Goal: Task Accomplishment & Management: Complete application form

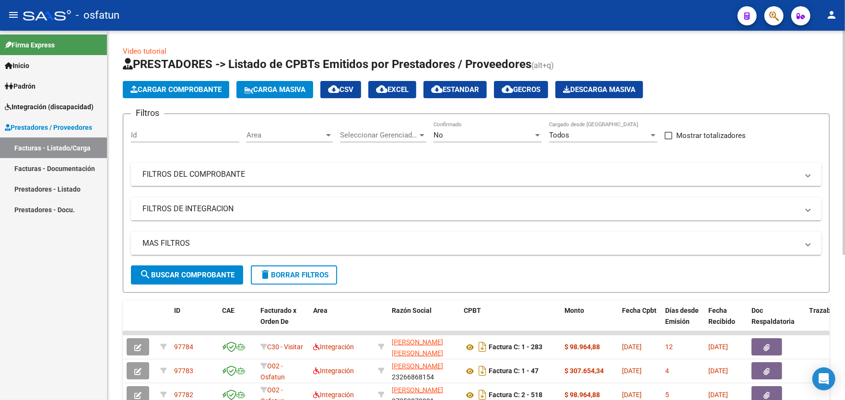
scroll to position [1, 0]
click at [169, 93] on span "Cargar Comprobante" at bounding box center [175, 89] width 91 height 9
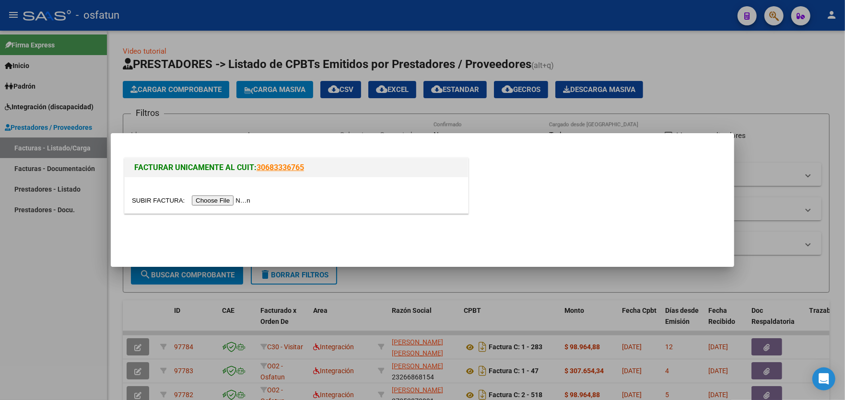
click at [223, 203] on input "file" at bounding box center [192, 201] width 121 height 10
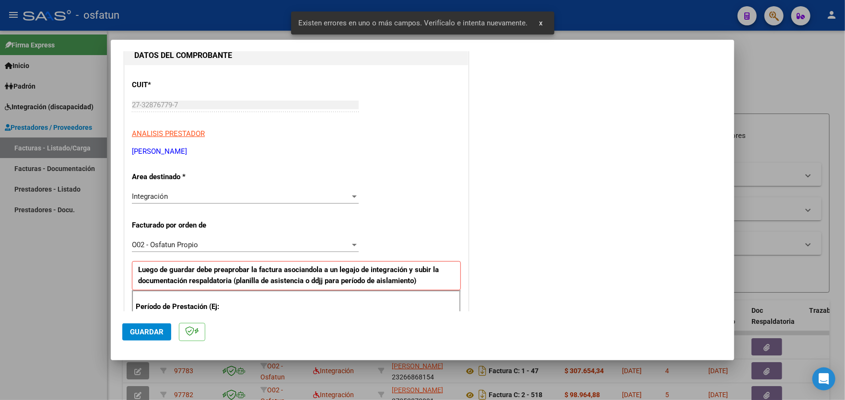
scroll to position [107, 0]
click at [211, 242] on div "O02 - Osfatun Propio" at bounding box center [241, 243] width 218 height 9
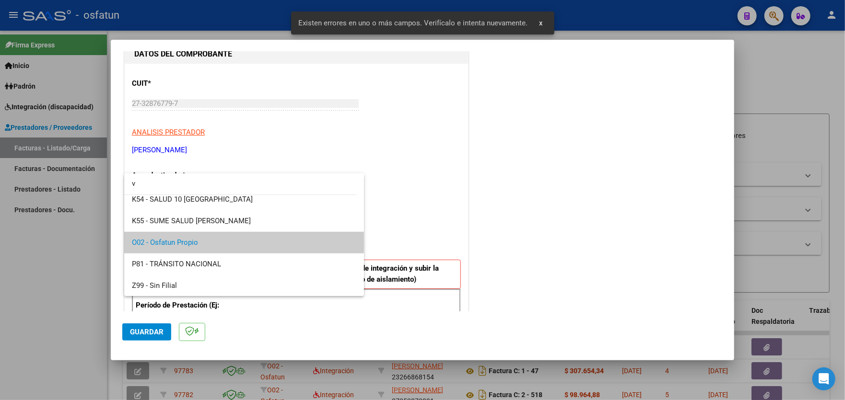
scroll to position [0, 0]
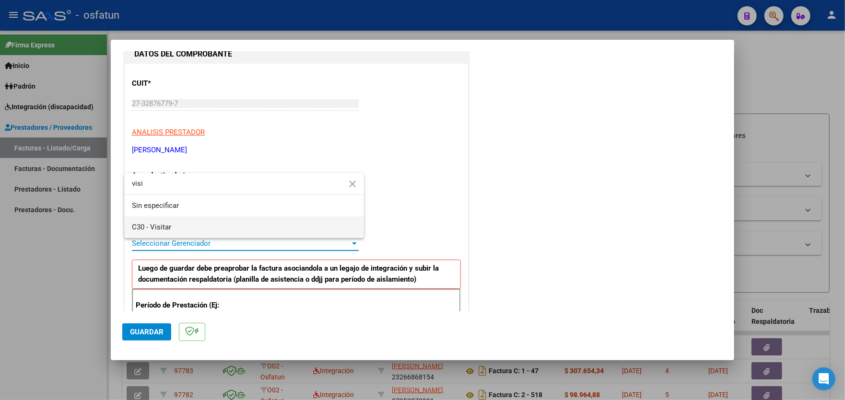
type input "visi"
click at [206, 233] on span "C30 - Visitar" at bounding box center [244, 228] width 224 height 22
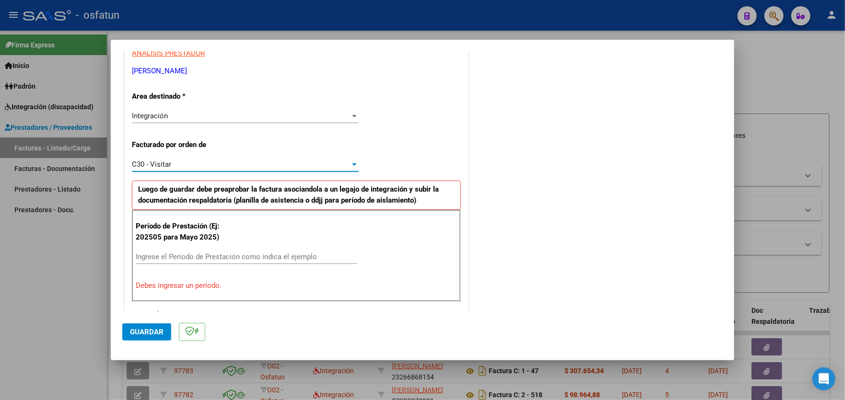
scroll to position [251, 0]
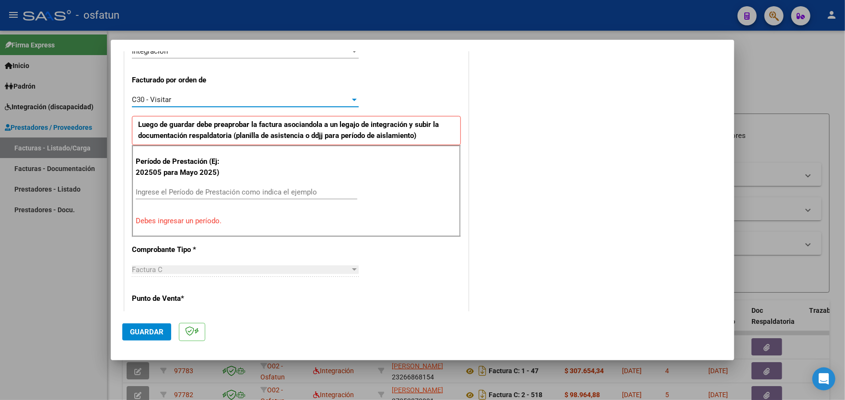
click at [244, 188] on input "Ingrese el Período de Prestación como indica el ejemplo" at bounding box center [247, 192] width 222 height 9
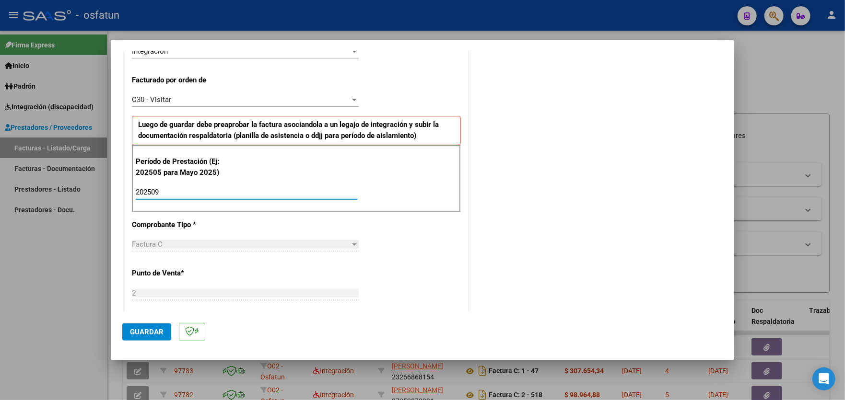
type input "202509"
click at [146, 329] on span "Guardar" at bounding box center [147, 332] width 34 height 9
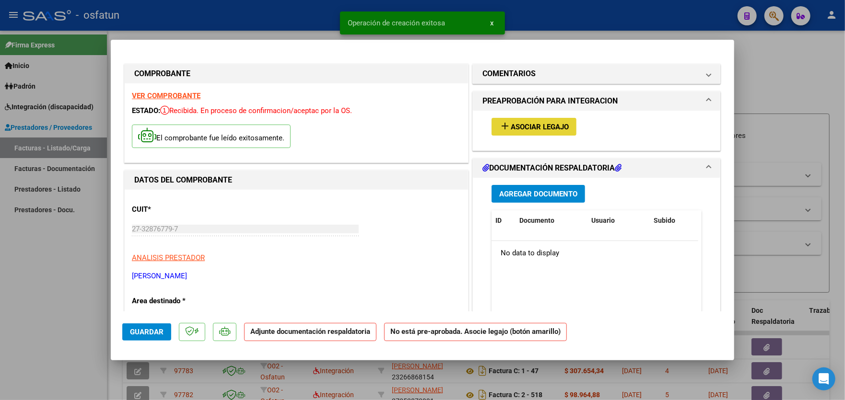
click at [550, 131] on button "add Asociar Legajo" at bounding box center [533, 127] width 85 height 18
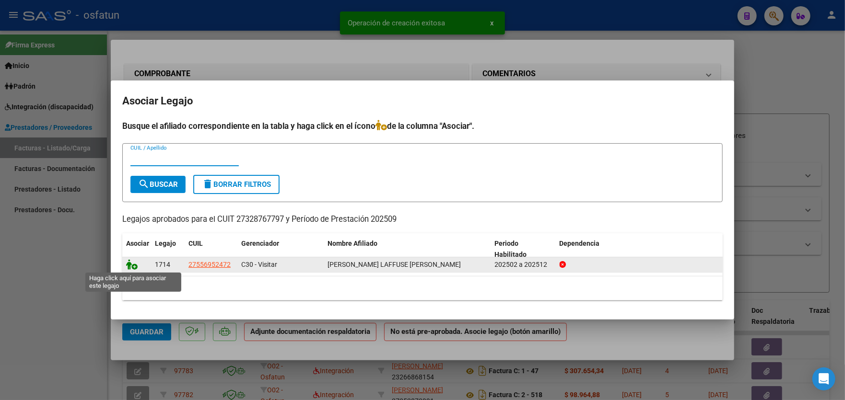
click at [133, 267] on icon at bounding box center [132, 264] width 12 height 11
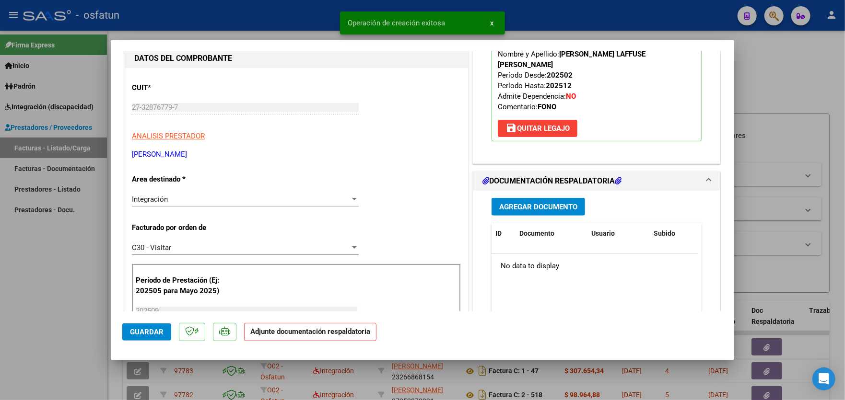
scroll to position [144, 0]
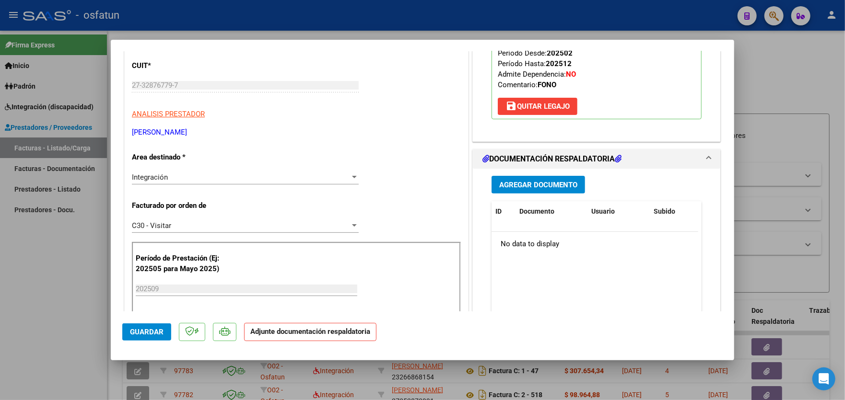
click at [534, 181] on span "Agregar Documento" at bounding box center [538, 185] width 78 height 9
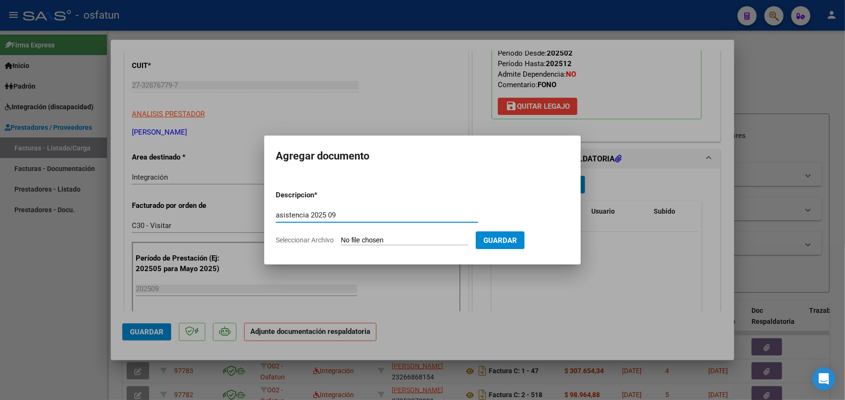
type input "asistencia 2025 09"
click at [429, 241] on input "Seleccionar Archivo" at bounding box center [404, 240] width 127 height 9
type input "C:\fakepath\asistencia (10).pdf"
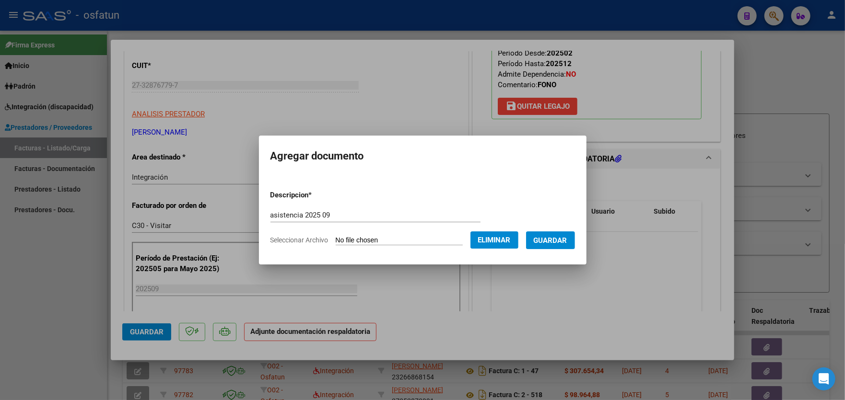
click at [565, 244] on span "Guardar" at bounding box center [551, 240] width 34 height 9
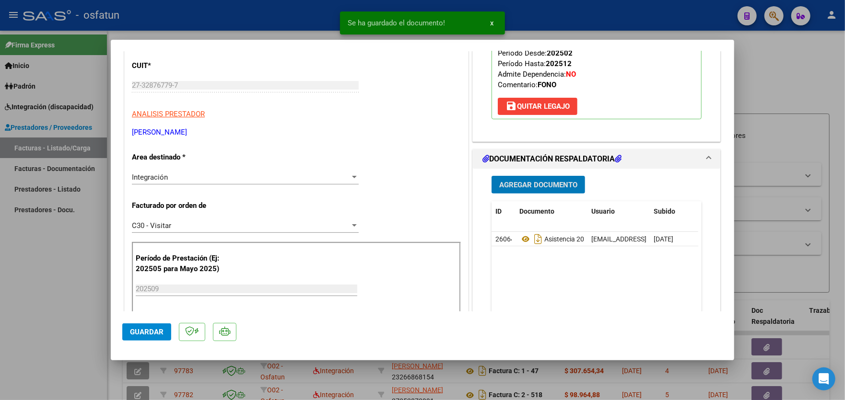
click at [544, 181] on span "Agregar Documento" at bounding box center [538, 185] width 78 height 9
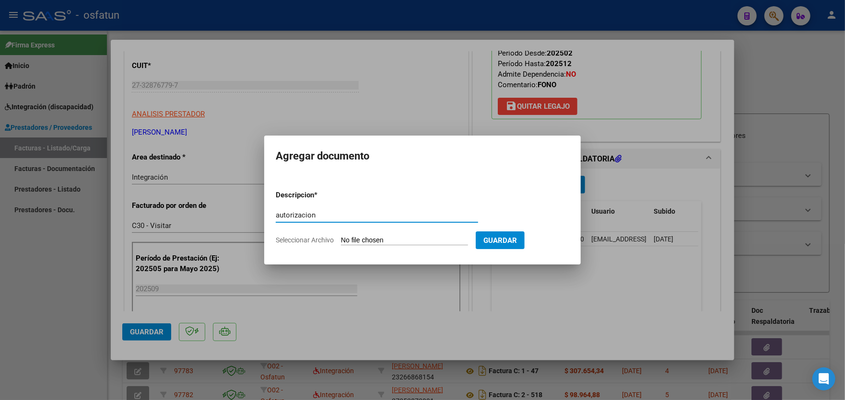
type input "autorizacion"
click at [384, 236] on input "Seleccionar Archivo" at bounding box center [404, 240] width 127 height 9
type input "C:\fakepath\autorizacion (2).pdf"
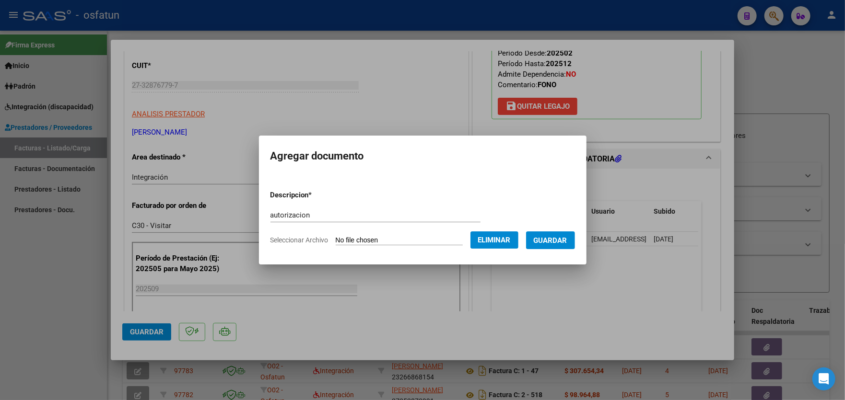
click at [562, 239] on span "Guardar" at bounding box center [551, 240] width 34 height 9
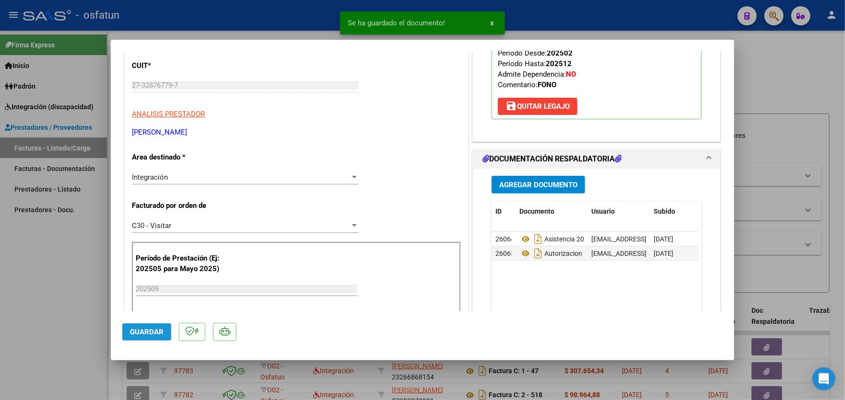
click at [142, 334] on span "Guardar" at bounding box center [147, 332] width 34 height 9
click at [57, 291] on div at bounding box center [422, 200] width 845 height 400
type input "$ 0,00"
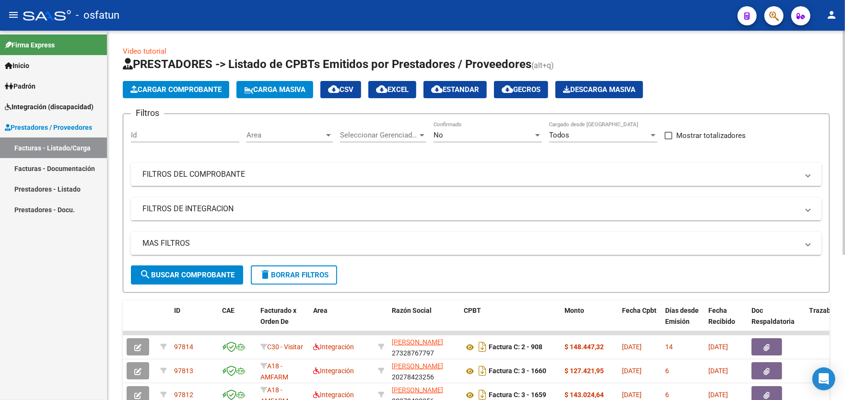
click at [165, 94] on button "Cargar Comprobante" at bounding box center [176, 89] width 106 height 17
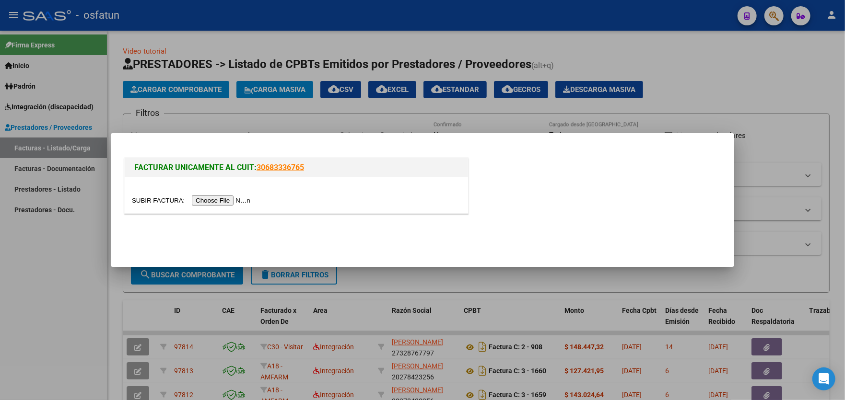
click at [219, 202] on input "file" at bounding box center [192, 201] width 121 height 10
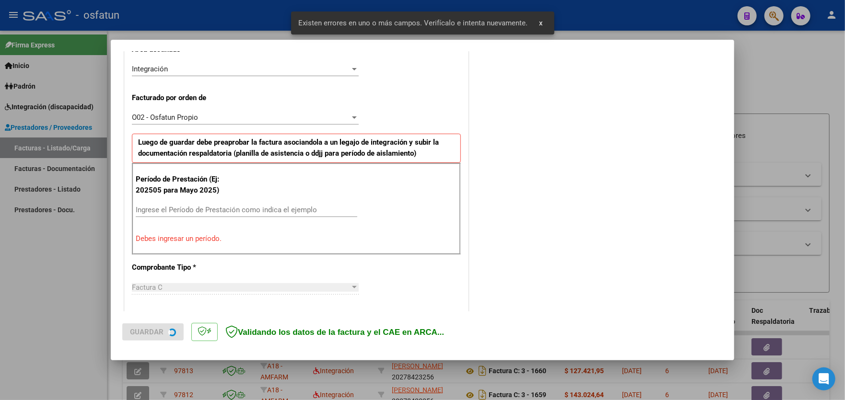
scroll to position [251, 0]
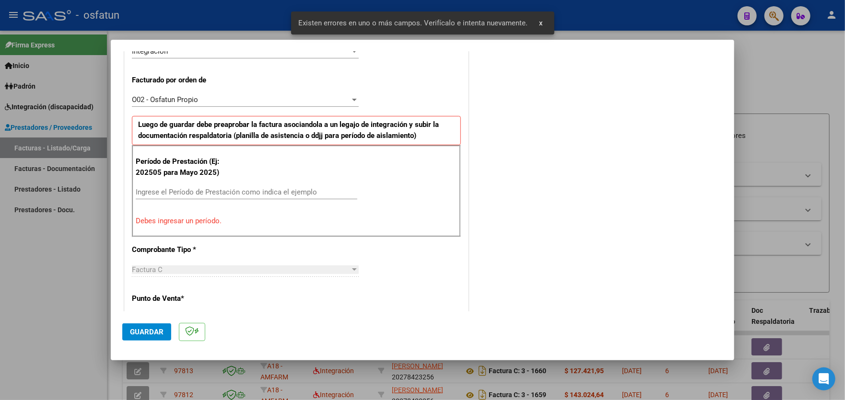
click at [215, 101] on div "O02 - Osfatun Propio" at bounding box center [241, 99] width 218 height 9
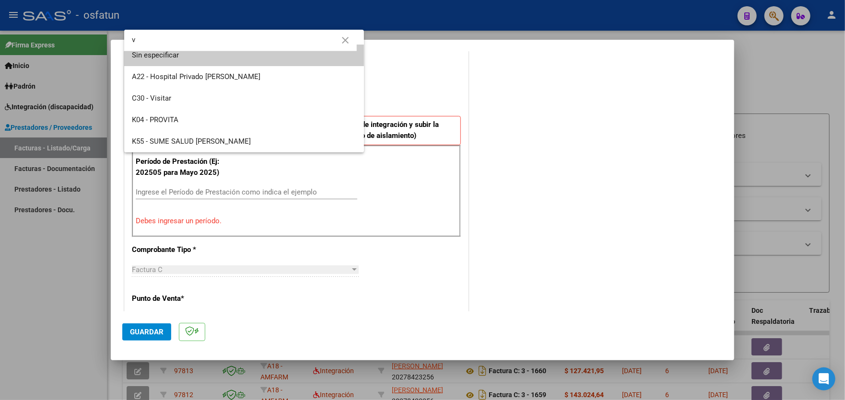
scroll to position [0, 0]
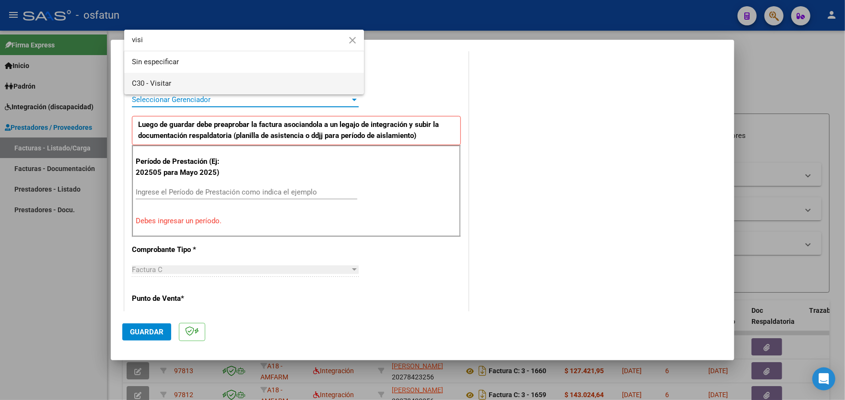
type input "visi"
click at [166, 88] on span "C30 - Visitar" at bounding box center [244, 84] width 224 height 22
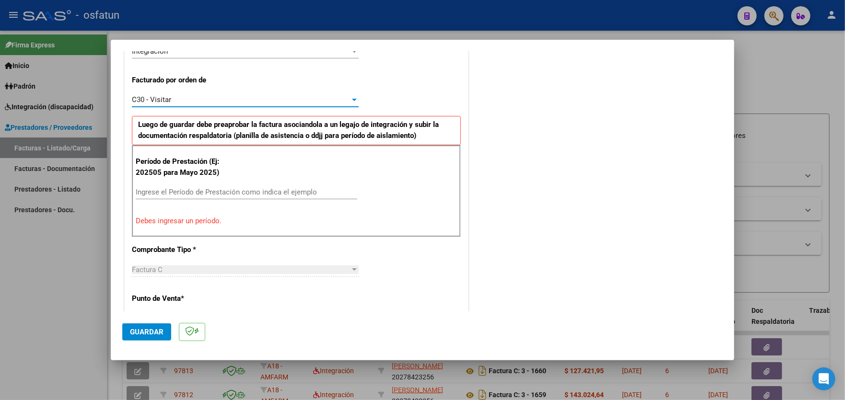
click at [257, 189] on input "Ingrese el Período de Prestación como indica el ejemplo" at bounding box center [247, 192] width 222 height 9
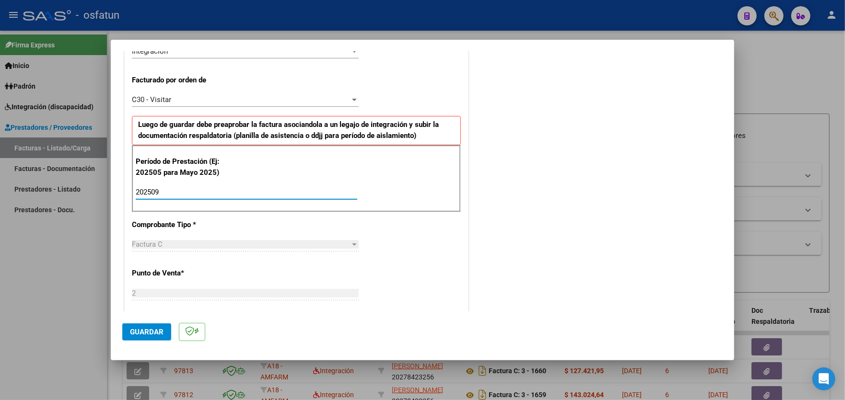
type input "202509"
click at [146, 328] on span "Guardar" at bounding box center [147, 332] width 34 height 9
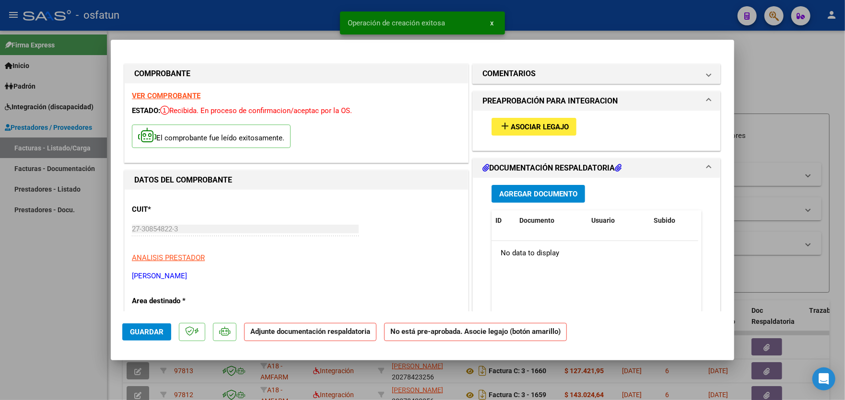
click at [543, 123] on span "Asociar Legajo" at bounding box center [540, 127] width 58 height 9
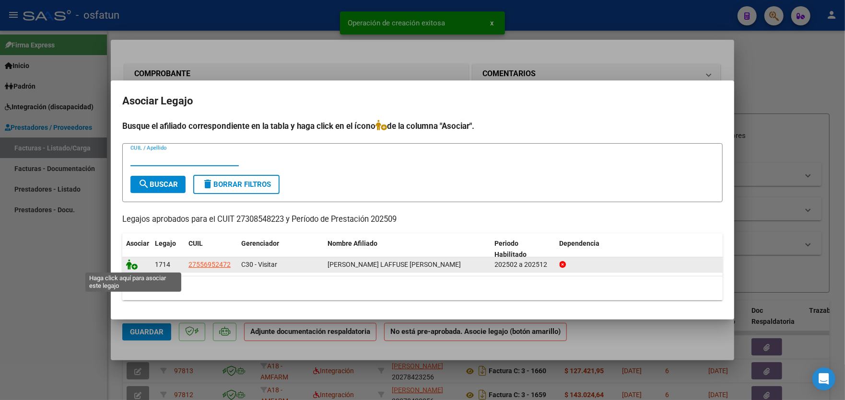
click at [134, 267] on icon at bounding box center [132, 264] width 12 height 11
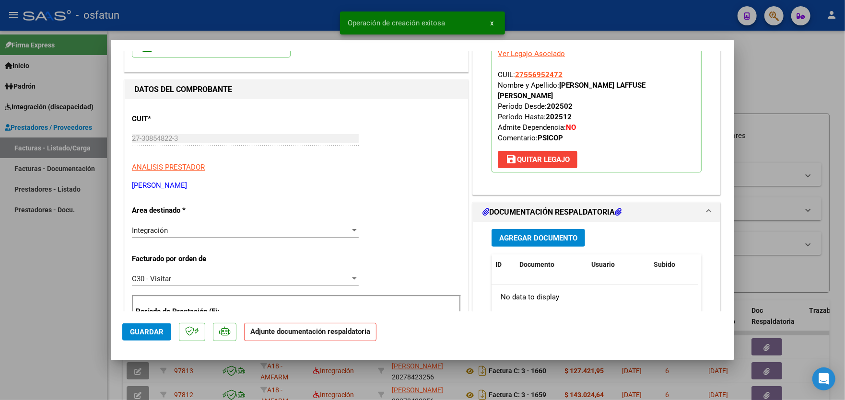
scroll to position [144, 0]
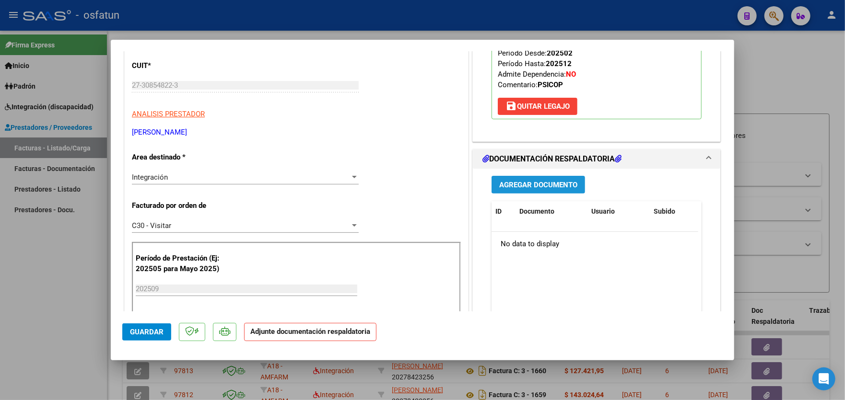
click at [536, 181] on span "Agregar Documento" at bounding box center [538, 185] width 78 height 9
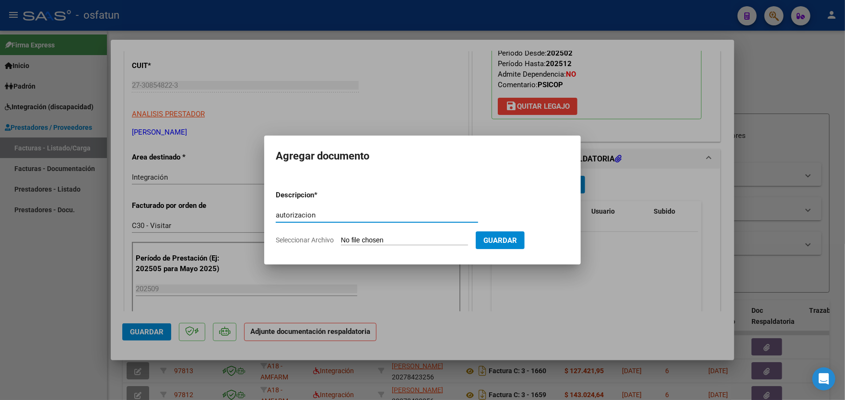
type input "autorizacion"
click at [435, 244] on input "Seleccionar Archivo" at bounding box center [404, 240] width 127 height 9
type input "C:\fakepath\FACTURA Y DOCUMENTACION [PERSON_NAME] SEP 25-1.pdf"
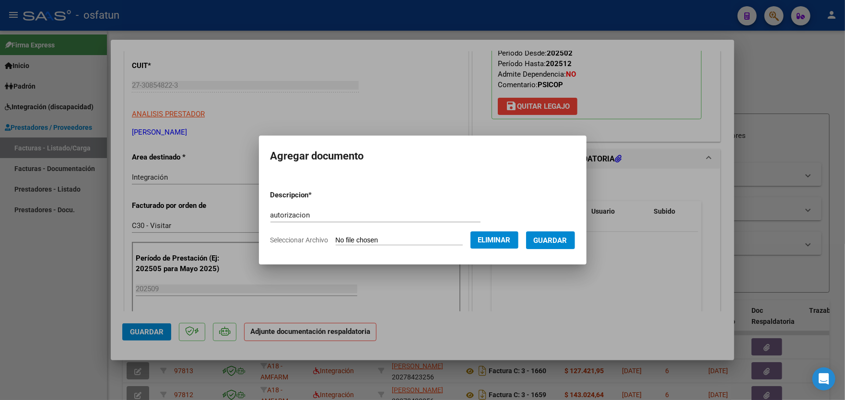
click at [561, 243] on span "Guardar" at bounding box center [551, 240] width 34 height 9
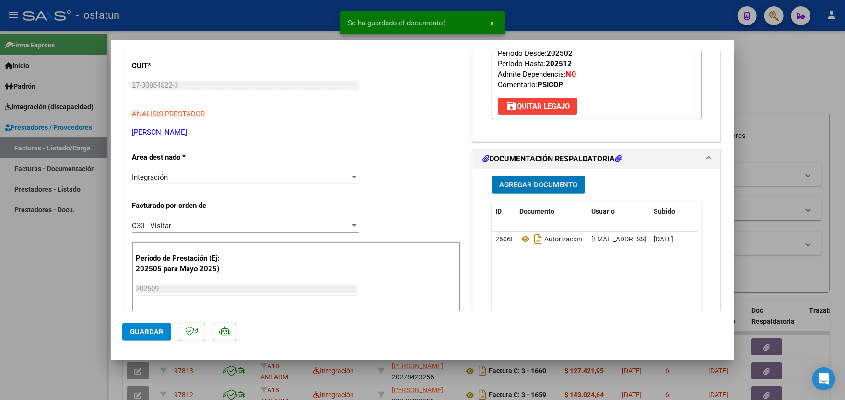
click at [545, 181] on span "Agregar Documento" at bounding box center [538, 185] width 78 height 9
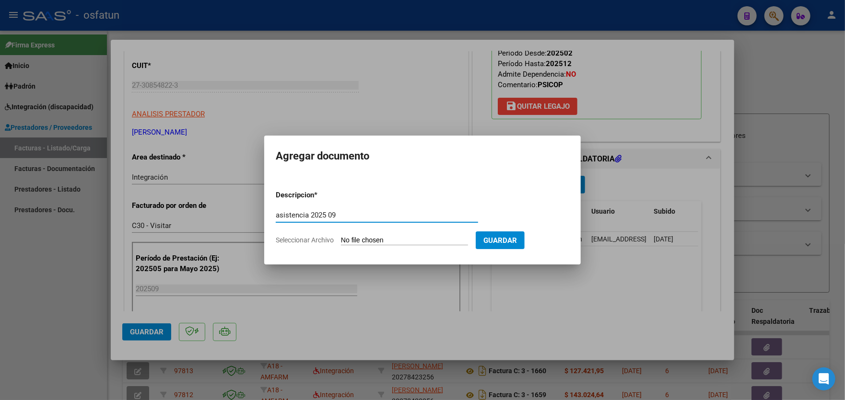
type input "asistencia 2025 09"
click at [434, 234] on form "Descripcion * asistencia 2025 09 Escriba aquí una descripcion Seleccionar Archi…" at bounding box center [422, 218] width 293 height 70
click at [406, 238] on input "Seleccionar Archivo" at bounding box center [404, 240] width 127 height 9
type input "C:\fakepath\FACTURA Y DOCUMENTACION [PERSON_NAME] SEP 25-2.pdf"
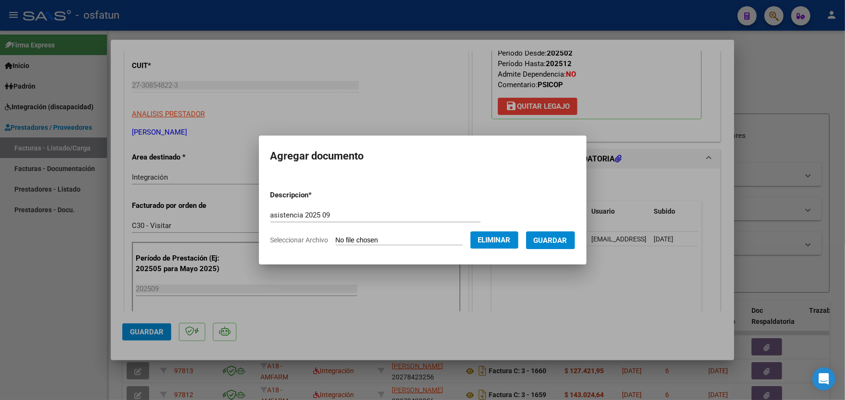
click at [557, 244] on span "Guardar" at bounding box center [551, 240] width 34 height 9
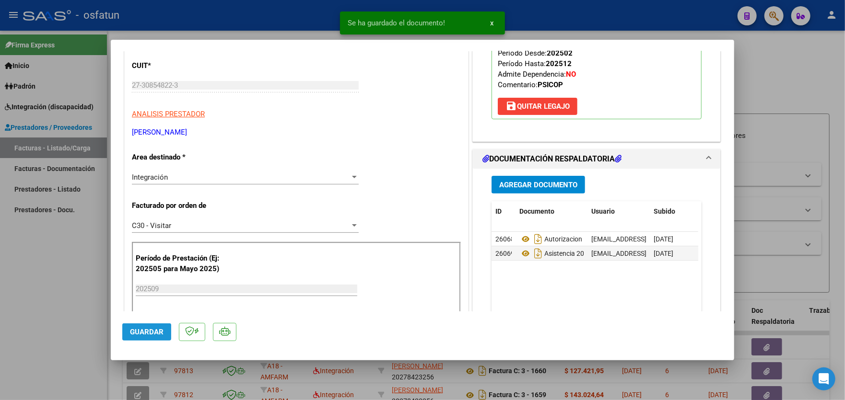
click at [140, 334] on span "Guardar" at bounding box center [147, 332] width 34 height 9
click at [50, 264] on div at bounding box center [422, 200] width 845 height 400
type input "$ 0,00"
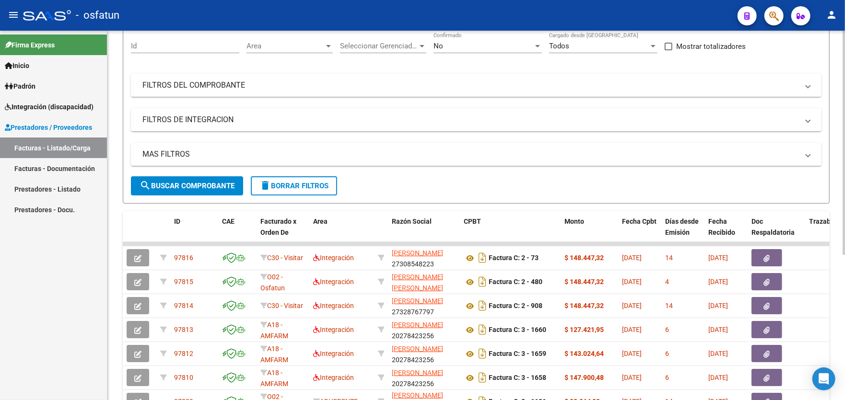
scroll to position [96, 0]
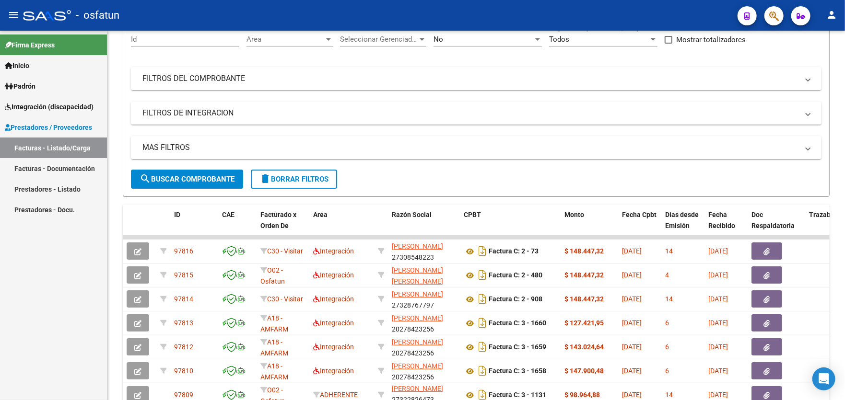
click at [61, 146] on link "Facturas - Listado/Carga" at bounding box center [53, 148] width 107 height 21
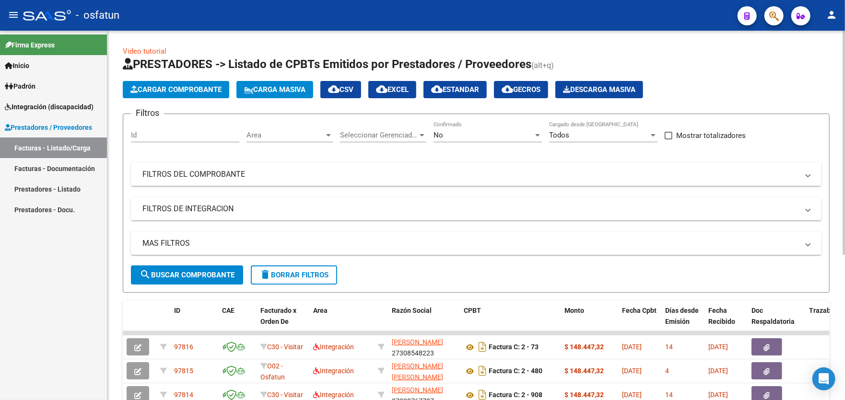
click at [188, 92] on span "Cargar Comprobante" at bounding box center [175, 89] width 91 height 9
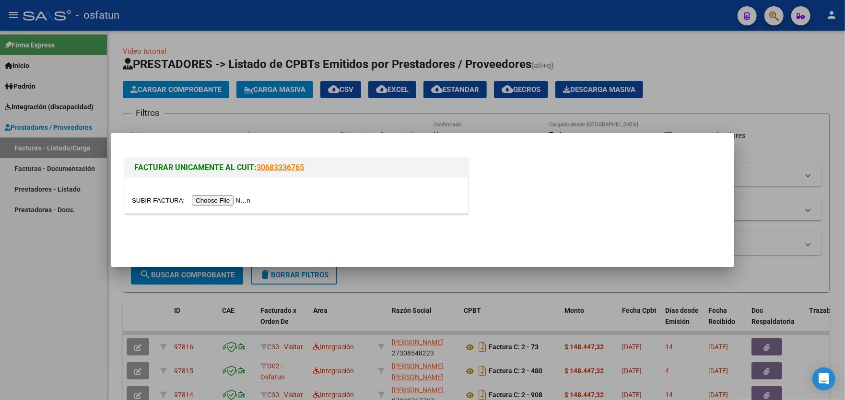
click at [230, 203] on input "file" at bounding box center [192, 201] width 121 height 10
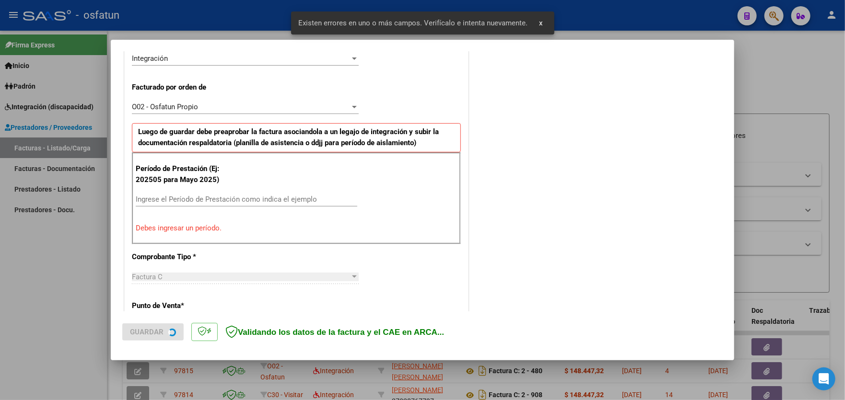
scroll to position [251, 0]
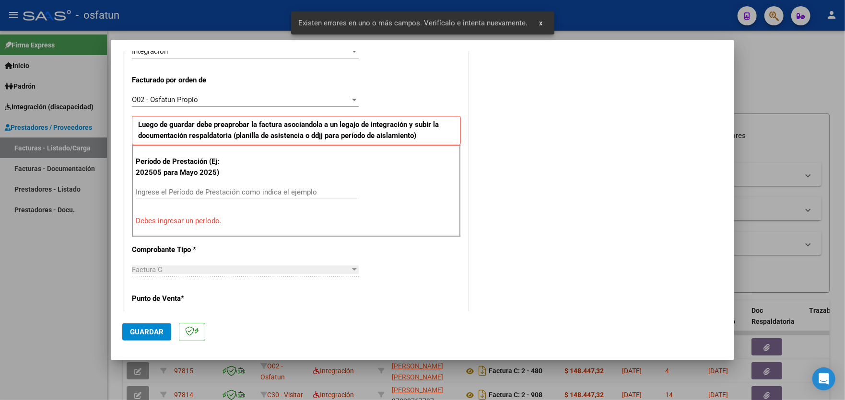
click at [236, 98] on div "O02 - Osfatun Propio" at bounding box center [241, 99] width 218 height 9
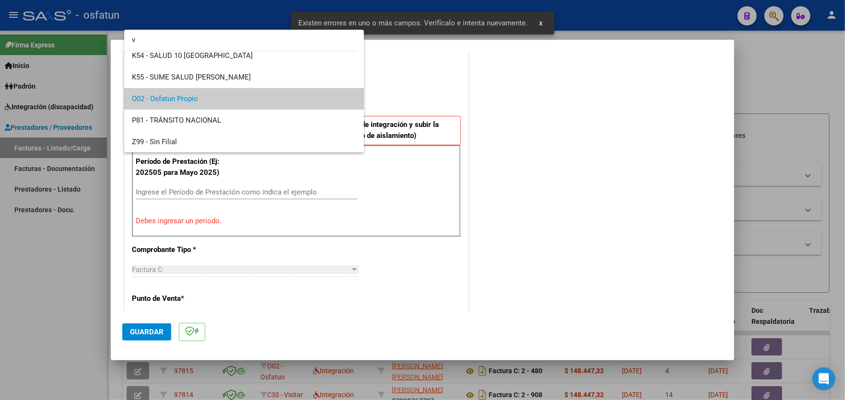
scroll to position [0, 0]
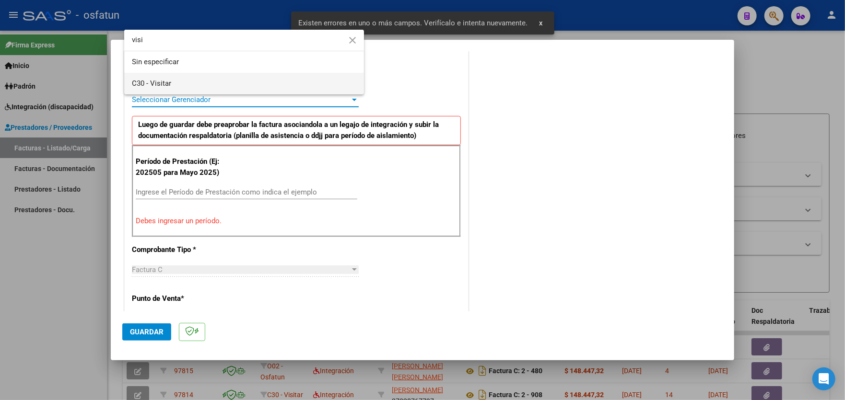
type input "visi"
click at [225, 82] on span "C30 - Visitar" at bounding box center [244, 84] width 224 height 22
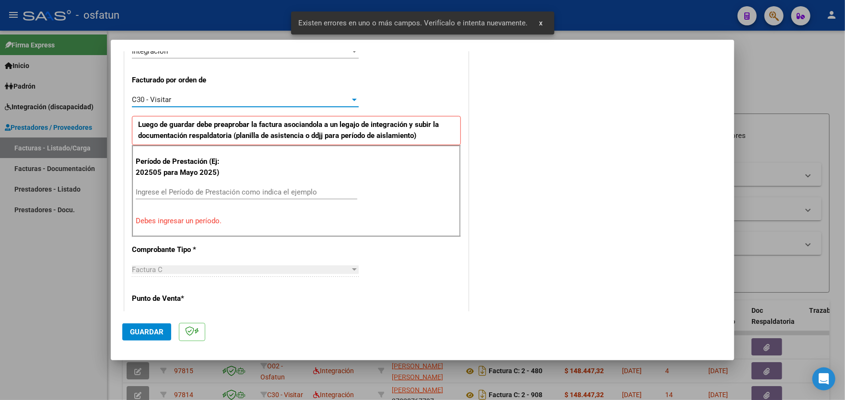
click at [224, 186] on div "Ingrese el Período de Prestación como indica el ejemplo" at bounding box center [247, 192] width 222 height 14
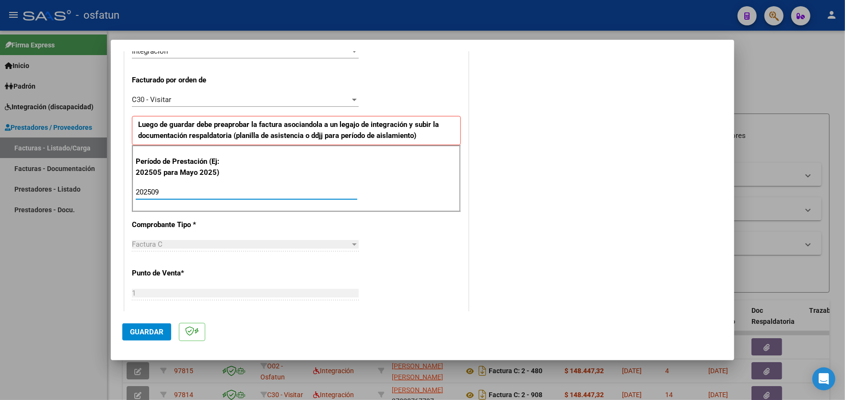
type input "202509"
click at [154, 331] on span "Guardar" at bounding box center [147, 332] width 34 height 9
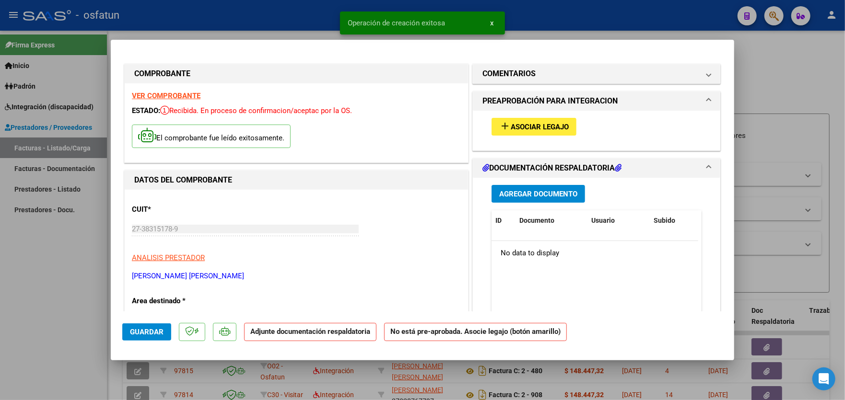
click at [529, 126] on span "Asociar Legajo" at bounding box center [540, 127] width 58 height 9
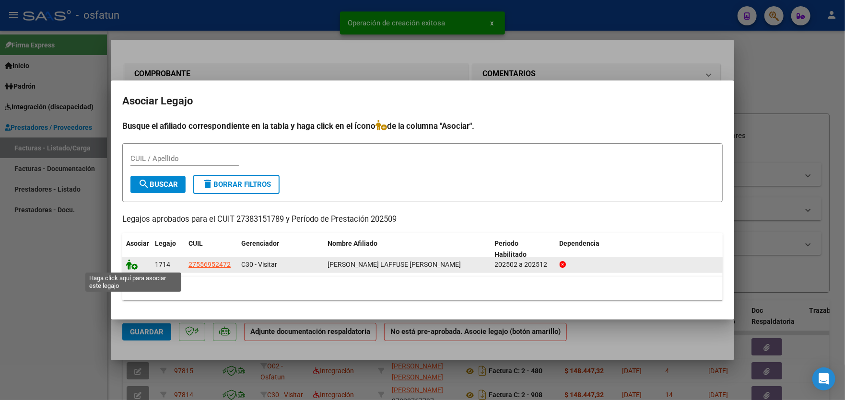
click at [136, 266] on icon at bounding box center [132, 264] width 12 height 11
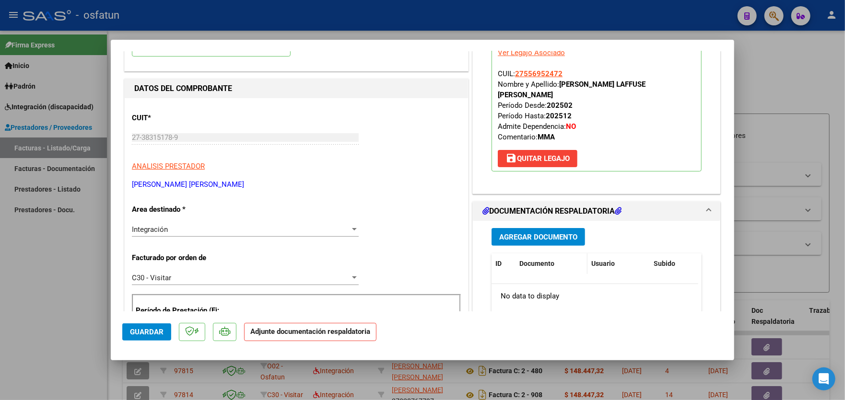
scroll to position [96, 0]
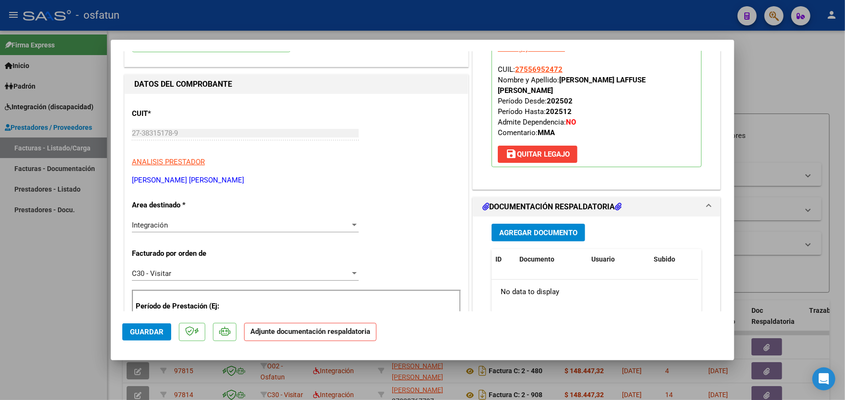
click at [551, 229] on span "Agregar Documento" at bounding box center [538, 233] width 78 height 9
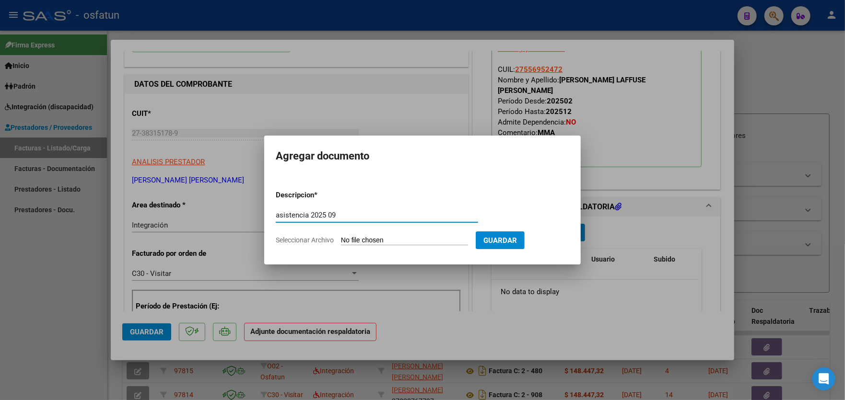
type input "asistencia 2025 09"
click at [400, 236] on input "Seleccionar Archivo" at bounding box center [404, 240] width 127 height 9
type input "C:\fakepath\autorizacion (2).pdf"
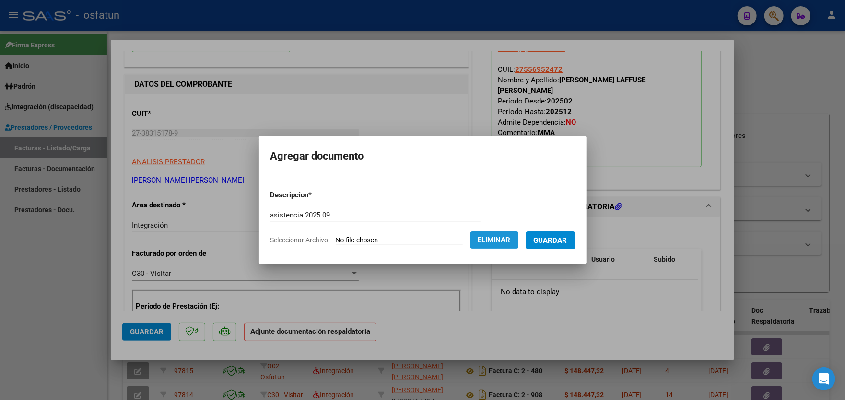
click at [496, 238] on span "Eliminar" at bounding box center [494, 240] width 33 height 9
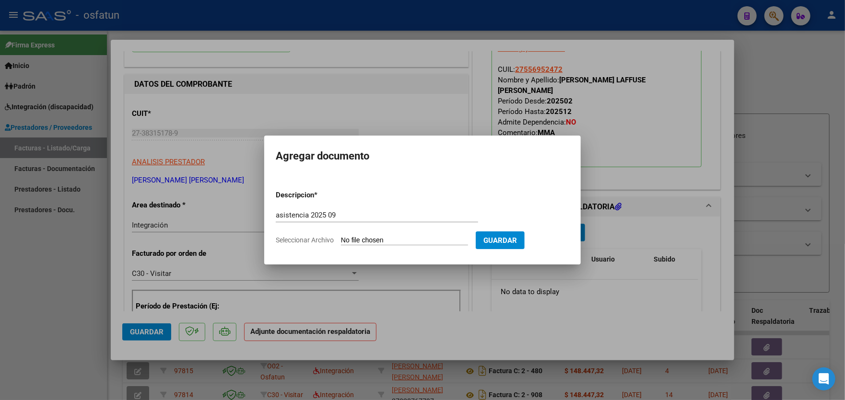
click at [382, 240] on input "Seleccionar Archivo" at bounding box center [404, 240] width 127 height 9
type input "C:\fakepath\planilla (2).pdf"
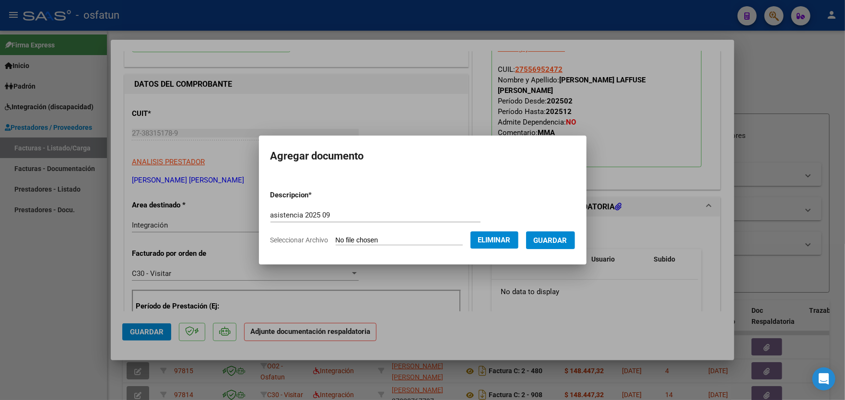
click at [560, 234] on button "Guardar" at bounding box center [550, 241] width 49 height 18
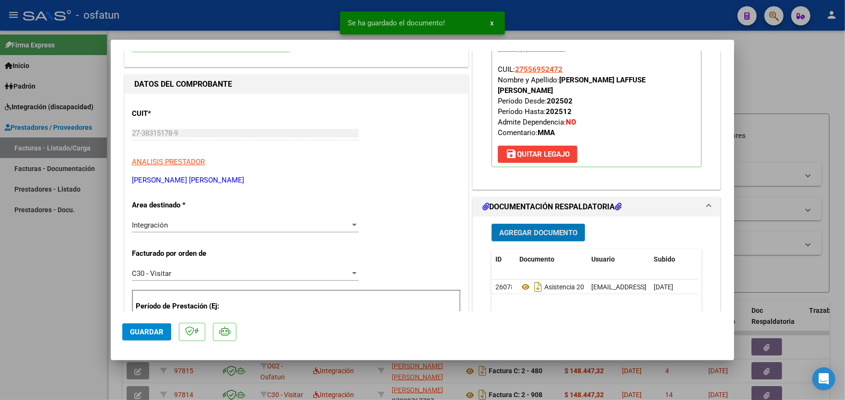
click at [542, 229] on span "Agregar Documento" at bounding box center [538, 233] width 78 height 9
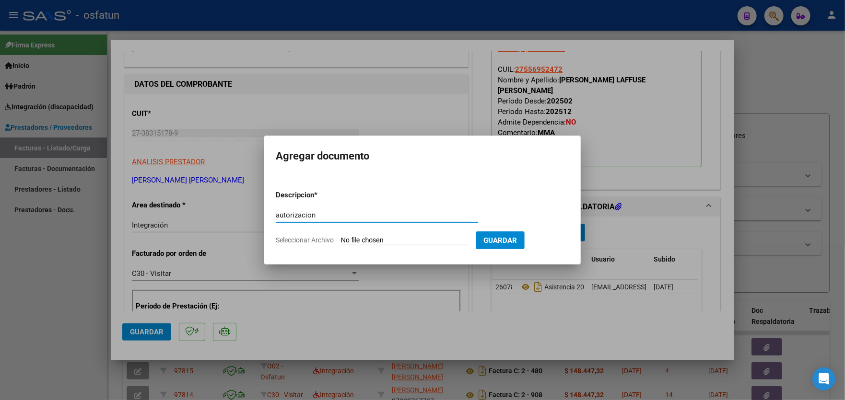
type input "autorizacion"
click at [374, 245] on input "Seleccionar Archivo" at bounding box center [404, 240] width 127 height 9
type input "C:\fakepath\autorizacion (2).pdf"
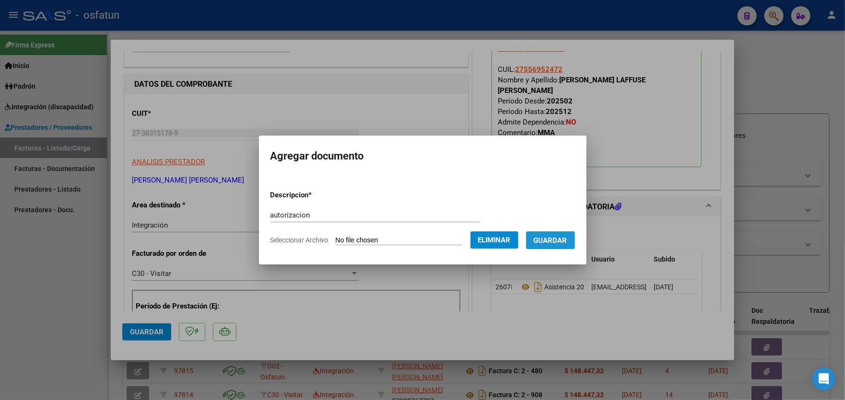
click at [552, 242] on span "Guardar" at bounding box center [551, 240] width 34 height 9
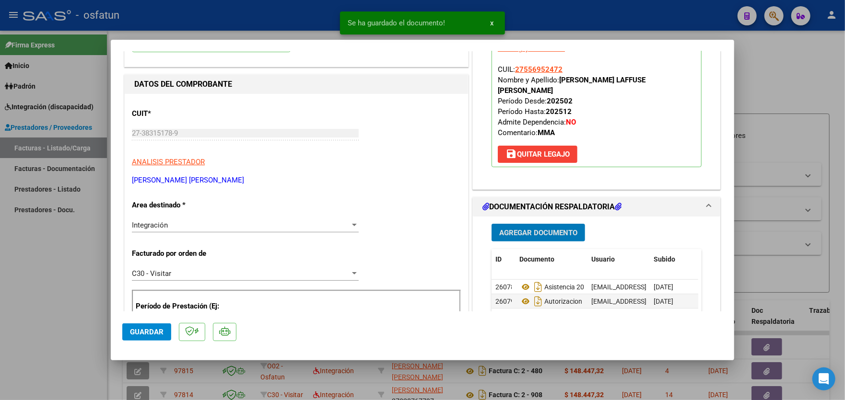
click at [132, 332] on span "Guardar" at bounding box center [147, 332] width 34 height 9
click at [40, 245] on div at bounding box center [422, 200] width 845 height 400
type input "$ 0,00"
